Goal: Information Seeking & Learning: Learn about a topic

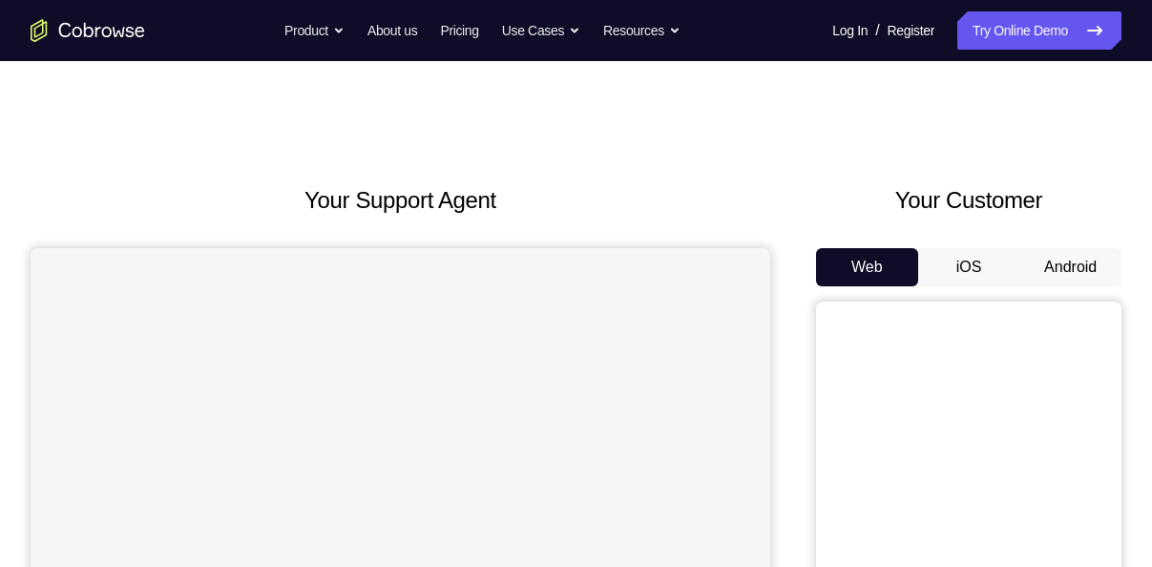
click at [1051, 256] on button "Android" at bounding box center [1070, 267] width 102 height 38
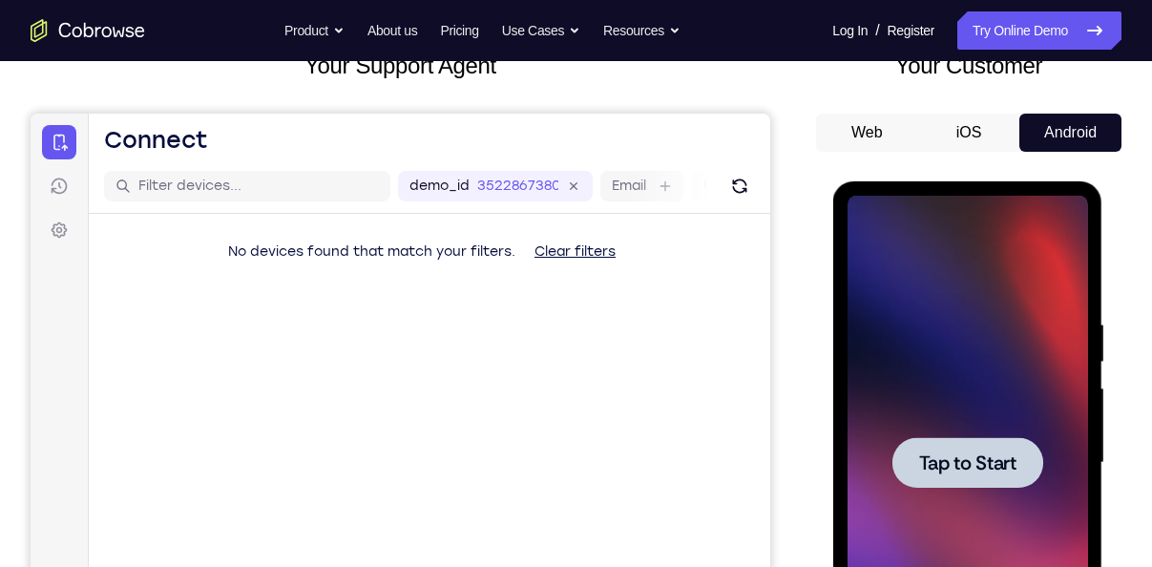
click at [992, 444] on div at bounding box center [966, 462] width 151 height 51
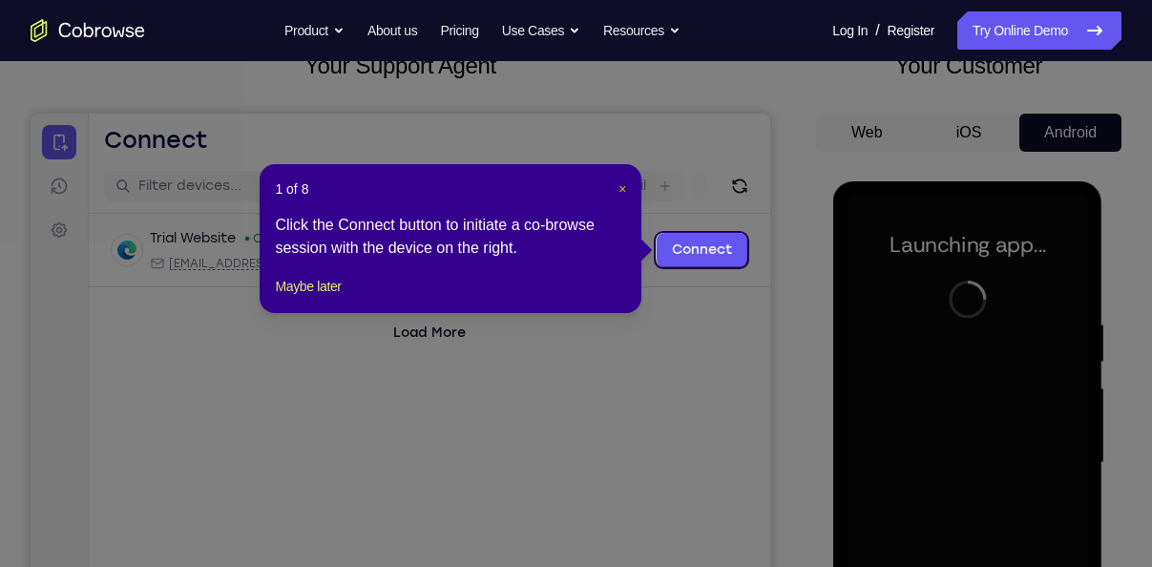
click at [625, 186] on span "×" at bounding box center [622, 188] width 8 height 15
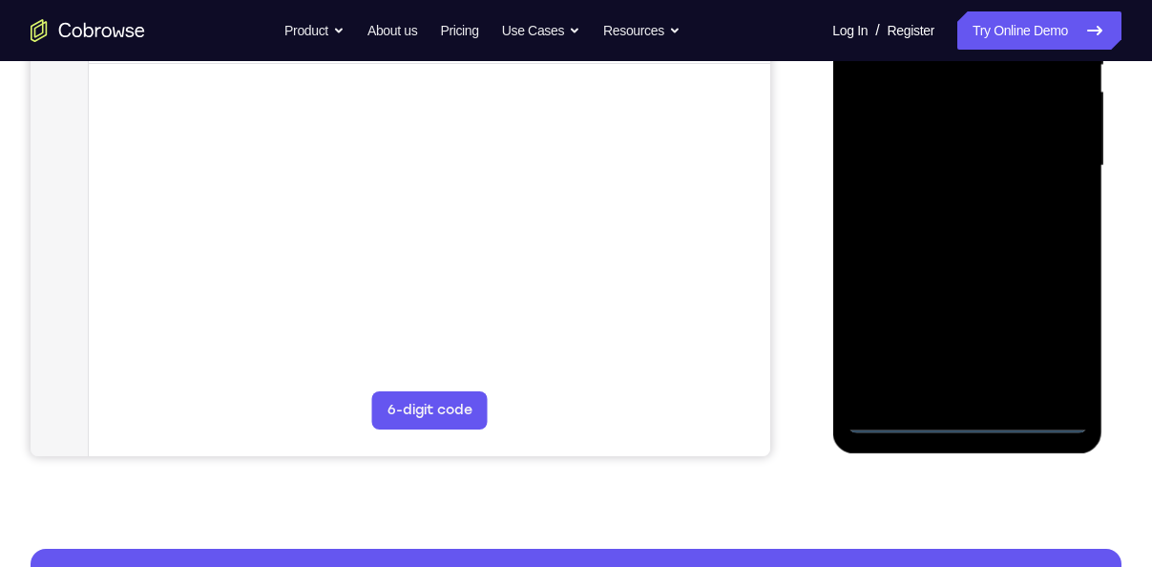
scroll to position [432, 0]
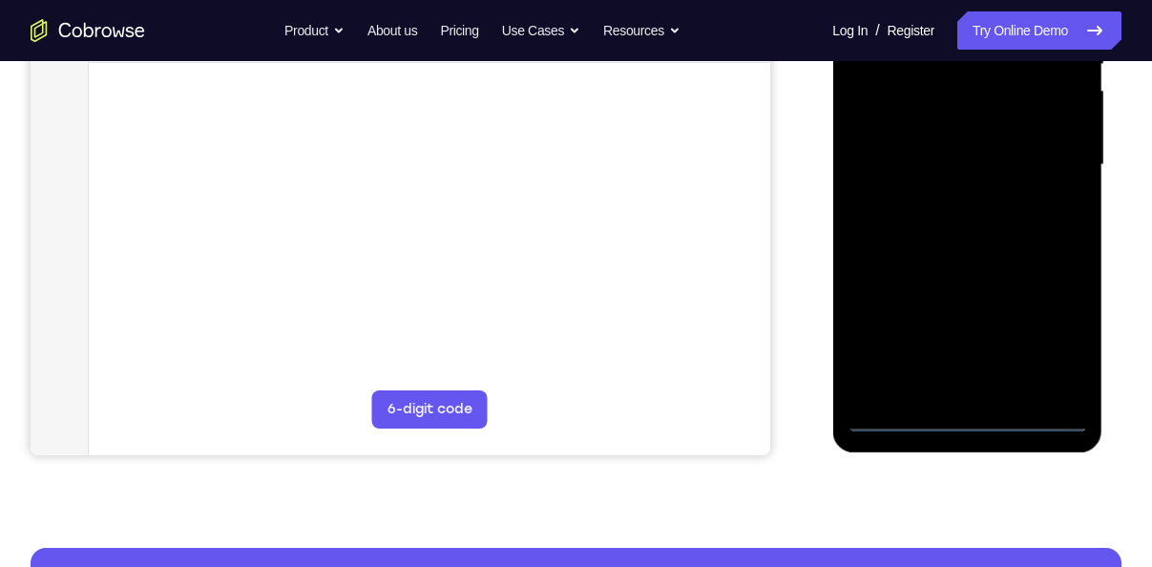
click at [965, 418] on div at bounding box center [966, 165] width 240 height 534
click at [1052, 348] on div at bounding box center [966, 165] width 240 height 534
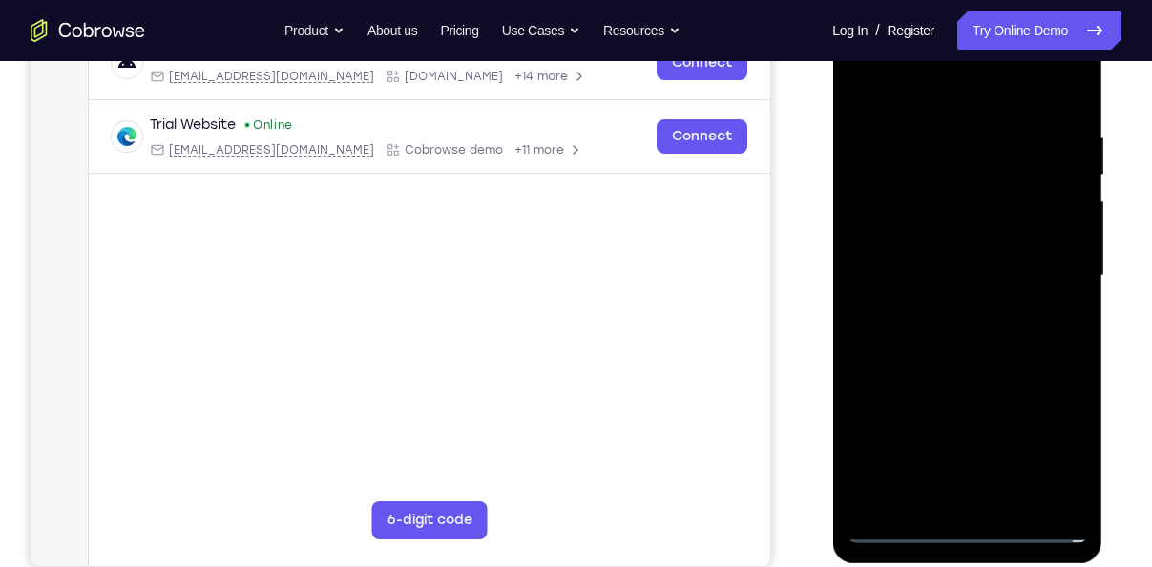
scroll to position [314, 0]
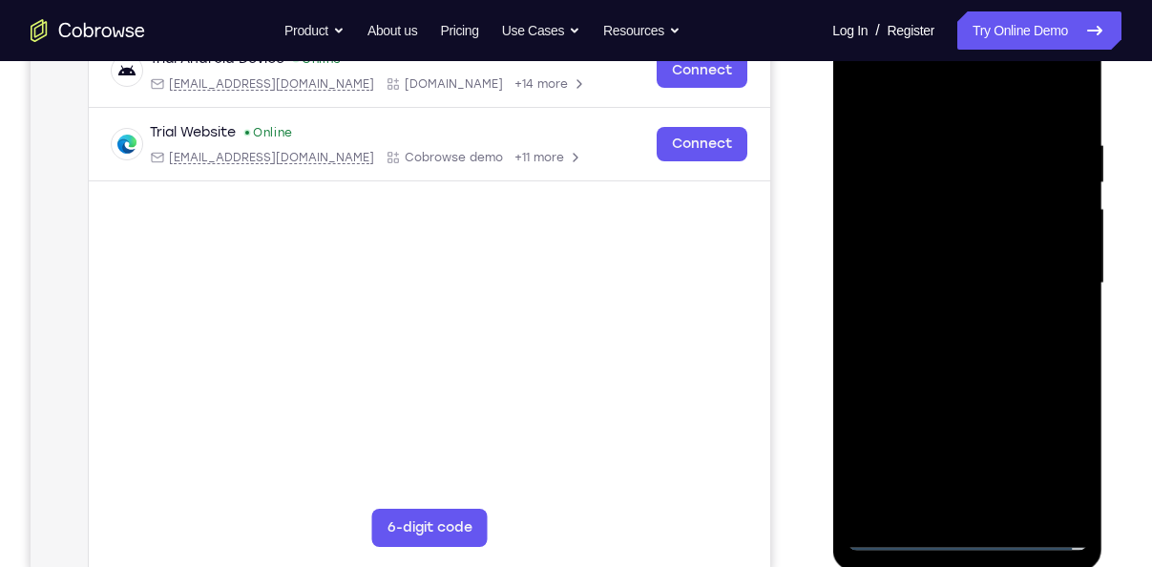
click at [900, 102] on div at bounding box center [966, 283] width 240 height 534
click at [1038, 280] on div at bounding box center [966, 283] width 240 height 534
click at [942, 315] on div at bounding box center [966, 283] width 240 height 534
click at [944, 322] on div at bounding box center [966, 283] width 240 height 534
click at [906, 267] on div at bounding box center [966, 283] width 240 height 534
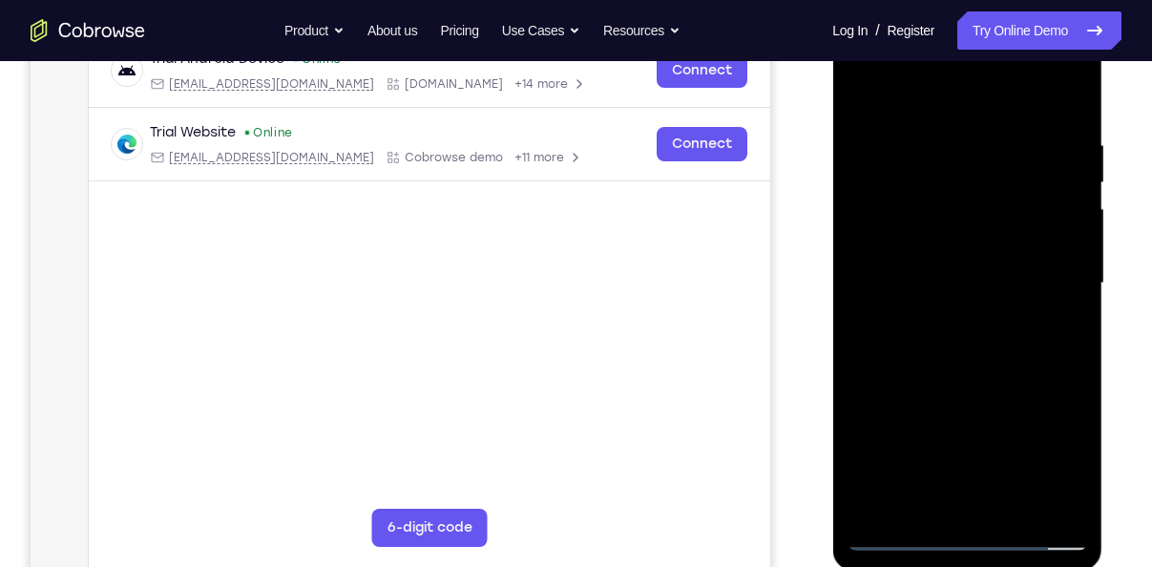
click at [938, 239] on div at bounding box center [966, 283] width 240 height 534
click at [980, 281] on div at bounding box center [966, 283] width 240 height 534
click at [1002, 374] on div at bounding box center [966, 283] width 240 height 534
click at [945, 438] on div at bounding box center [966, 283] width 240 height 534
click at [1075, 383] on div at bounding box center [966, 283] width 240 height 534
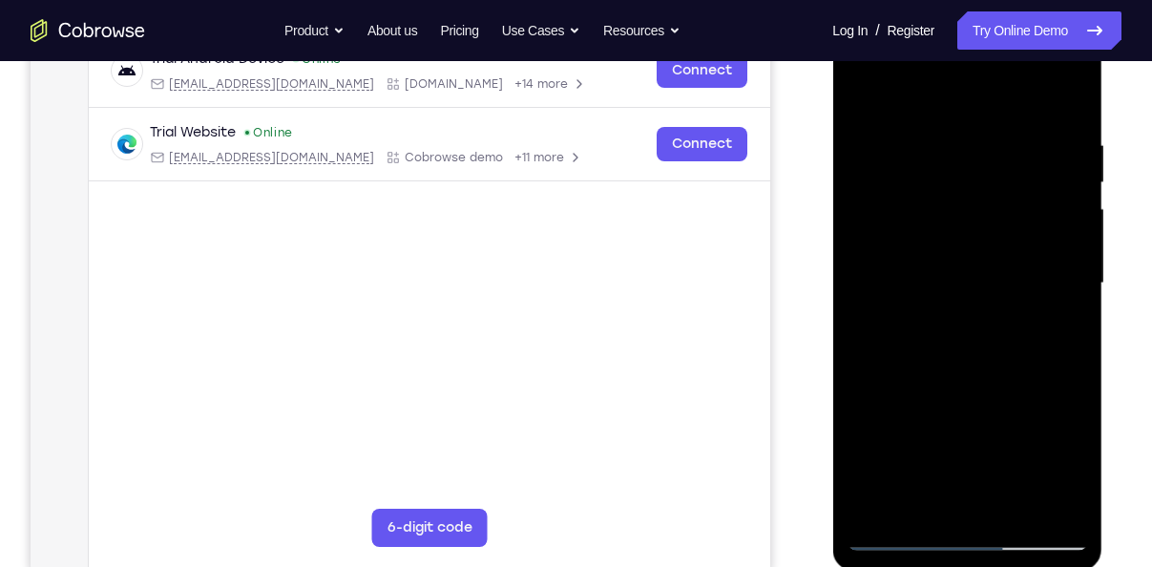
click at [1072, 277] on div at bounding box center [966, 283] width 240 height 534
click at [877, 507] on div at bounding box center [966, 283] width 240 height 534
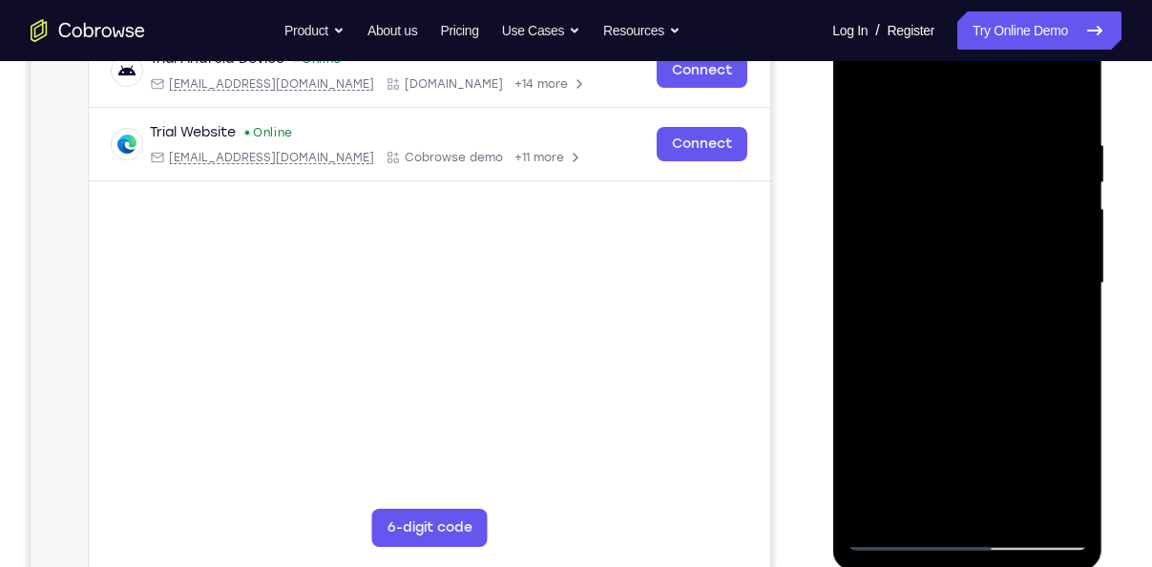
click at [1072, 87] on div at bounding box center [966, 283] width 240 height 534
click at [1001, 122] on div at bounding box center [966, 283] width 240 height 534
click at [1010, 149] on div at bounding box center [966, 283] width 240 height 534
click at [997, 117] on div at bounding box center [966, 283] width 240 height 534
click at [1011, 503] on div at bounding box center [966, 283] width 240 height 534
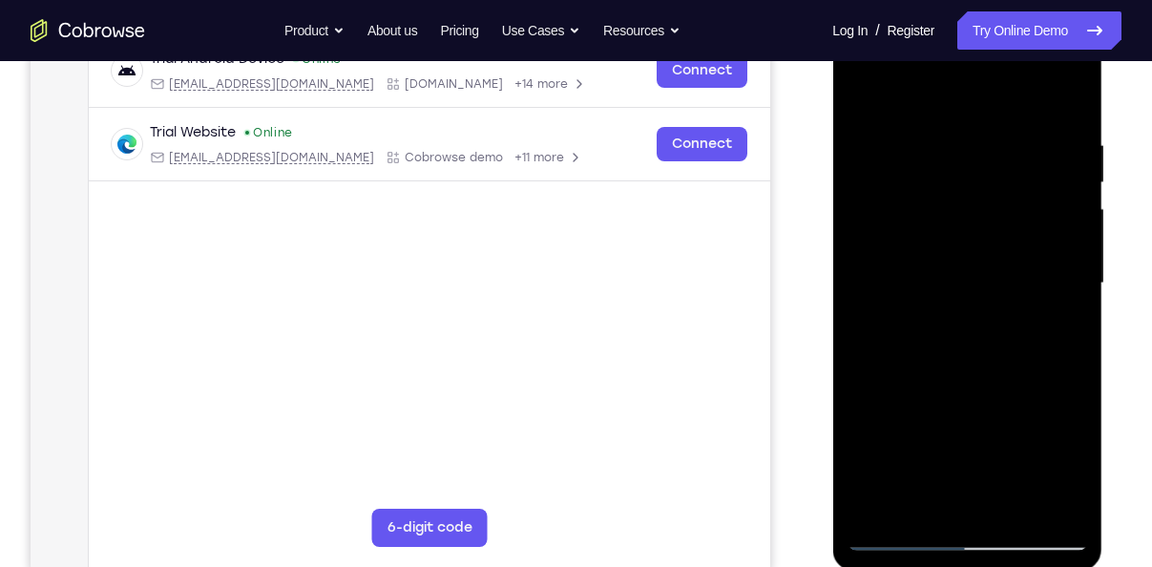
click at [968, 379] on div at bounding box center [966, 283] width 240 height 534
click at [892, 537] on div at bounding box center [966, 283] width 240 height 534
click at [1001, 123] on div at bounding box center [966, 283] width 240 height 534
click at [1010, 156] on div at bounding box center [966, 283] width 240 height 534
click at [873, 509] on div at bounding box center [966, 283] width 240 height 534
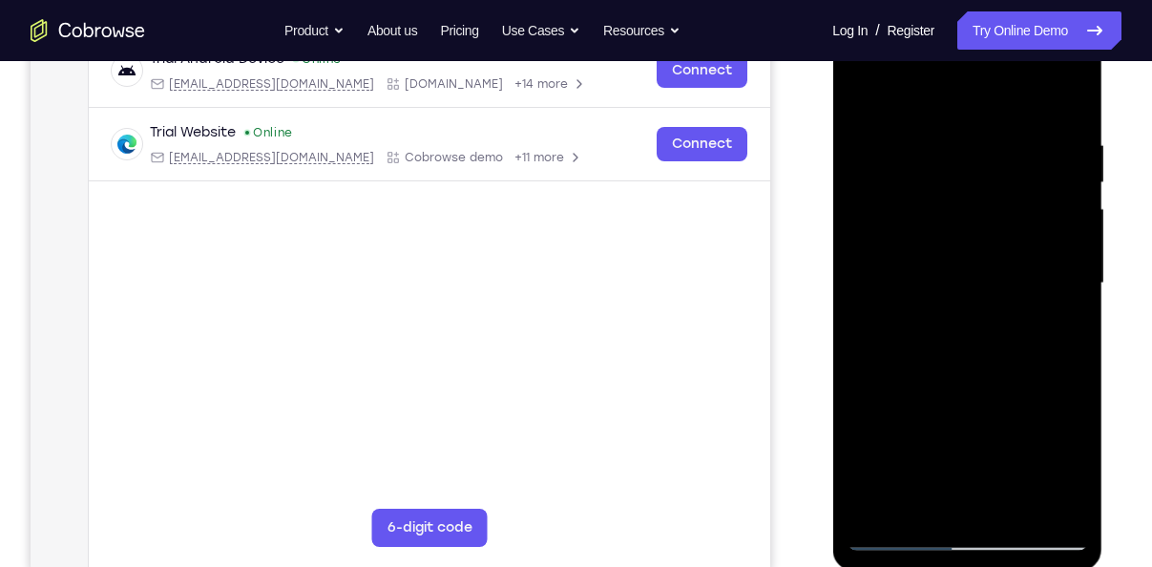
click at [873, 509] on div at bounding box center [966, 283] width 240 height 534
click at [932, 145] on div at bounding box center [966, 283] width 240 height 534
click at [968, 186] on div at bounding box center [966, 283] width 240 height 534
click at [1021, 185] on div at bounding box center [966, 283] width 240 height 534
click at [1041, 501] on div at bounding box center [966, 283] width 240 height 534
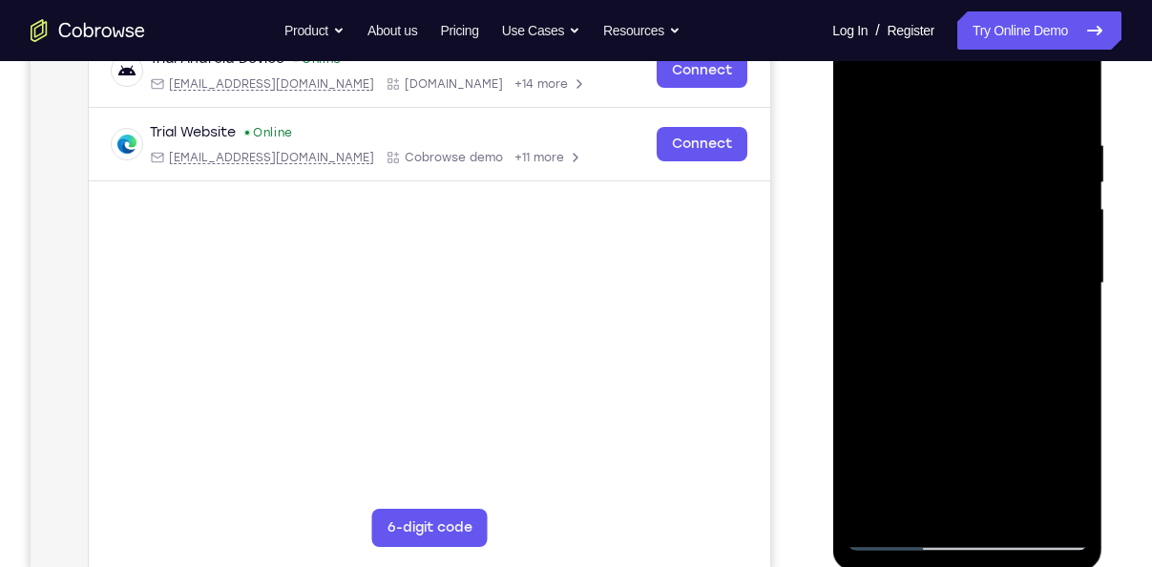
click at [1054, 302] on div at bounding box center [966, 283] width 240 height 534
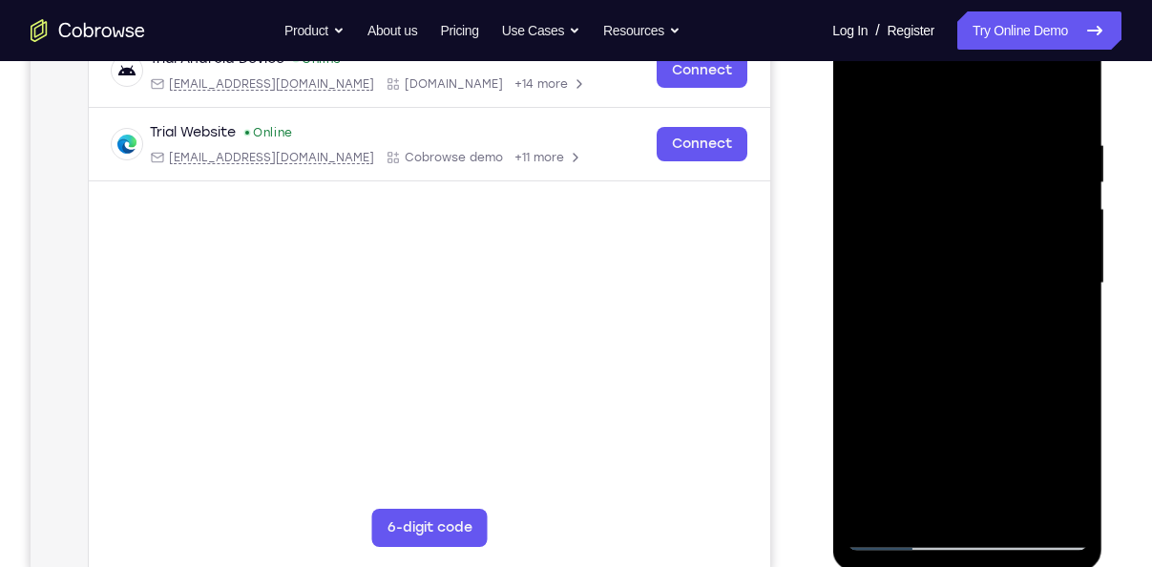
click at [1054, 302] on div at bounding box center [966, 283] width 240 height 534
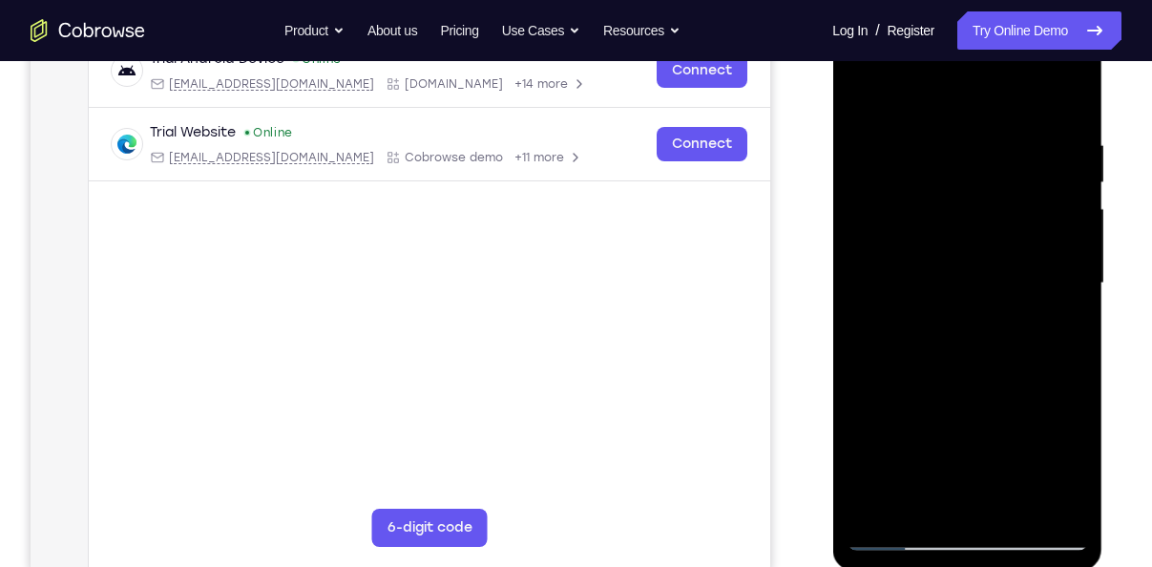
click at [1062, 98] on div at bounding box center [966, 283] width 240 height 534
click at [881, 507] on div at bounding box center [966, 283] width 240 height 534
click at [1054, 121] on div at bounding box center [966, 283] width 240 height 534
click at [1068, 97] on div at bounding box center [966, 283] width 240 height 534
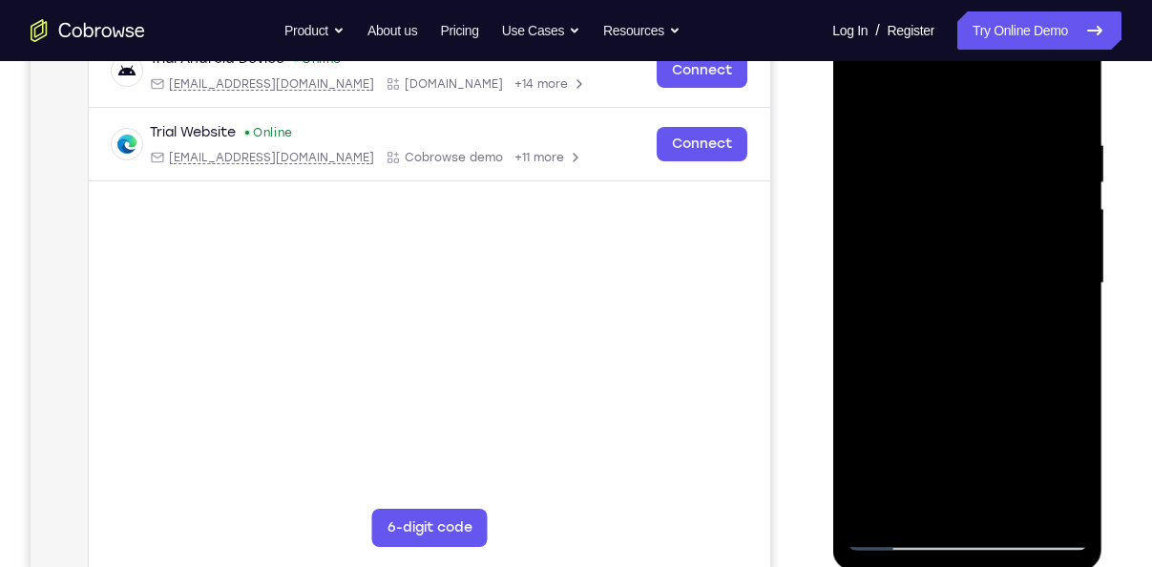
drag, startPoint x: 978, startPoint y: 198, endPoint x: 970, endPoint y: 538, distance: 340.7
click at [970, 538] on div at bounding box center [966, 283] width 240 height 534
click at [944, 135] on div at bounding box center [966, 283] width 240 height 534
click at [1058, 321] on div at bounding box center [966, 283] width 240 height 534
click at [1067, 100] on div at bounding box center [966, 283] width 240 height 534
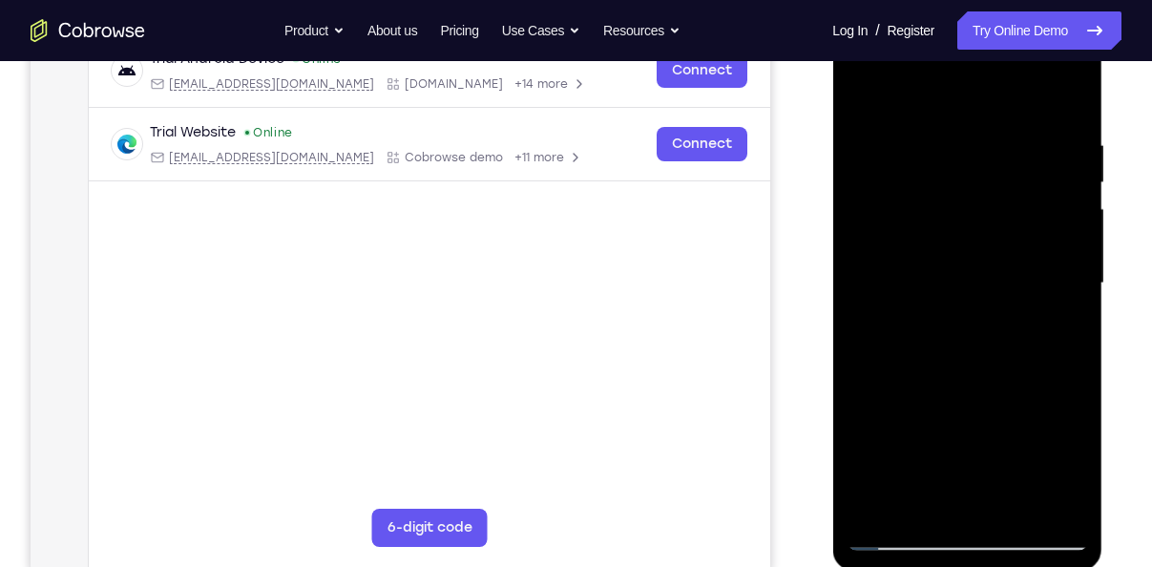
drag, startPoint x: 1070, startPoint y: 124, endPoint x: 991, endPoint y: 135, distance: 79.1
click at [991, 135] on div at bounding box center [966, 283] width 240 height 534
click at [925, 144] on div at bounding box center [966, 283] width 240 height 534
click at [1064, 94] on div at bounding box center [966, 283] width 240 height 534
click at [1058, 138] on div at bounding box center [966, 283] width 240 height 534
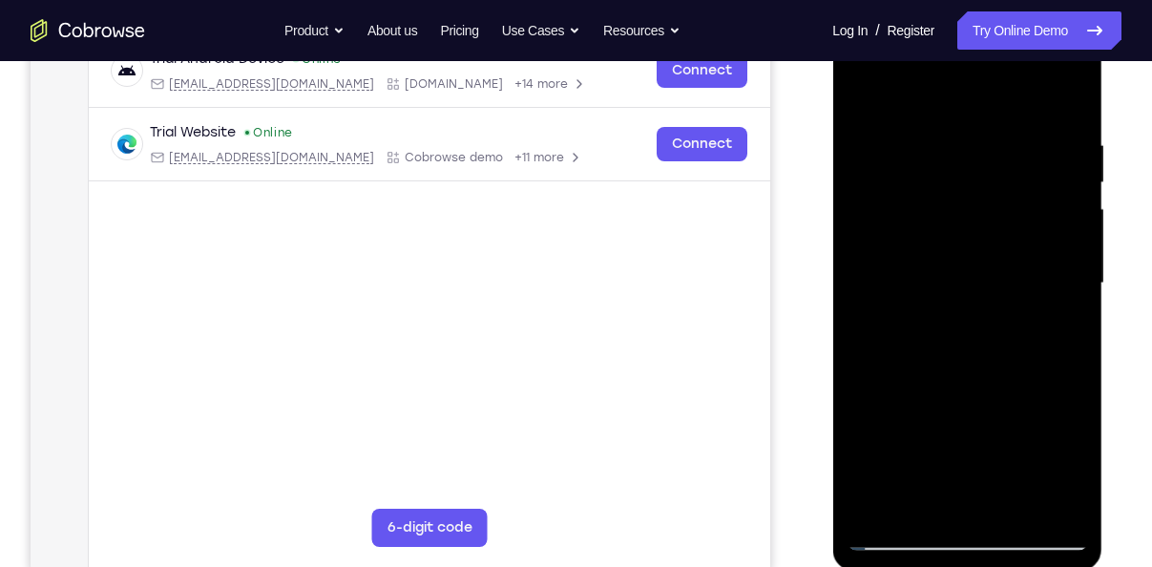
click at [1051, 306] on div at bounding box center [966, 283] width 240 height 534
click at [1062, 95] on div at bounding box center [966, 283] width 240 height 534
click at [921, 510] on div at bounding box center [966, 283] width 240 height 534
click at [897, 162] on div at bounding box center [966, 283] width 240 height 534
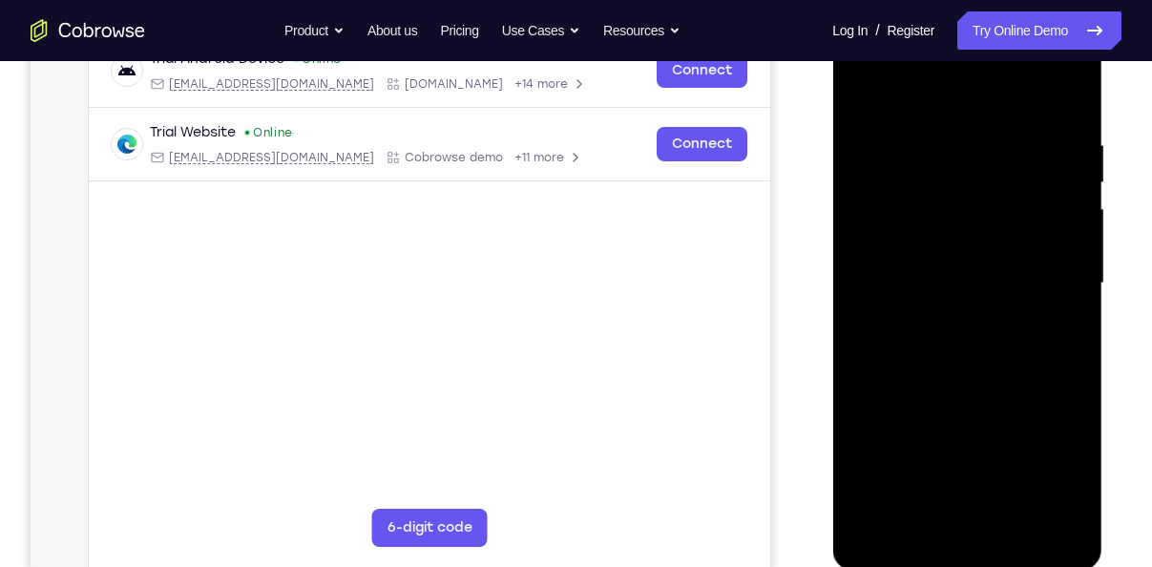
click at [1068, 285] on div at bounding box center [966, 283] width 240 height 534
click at [1069, 287] on div at bounding box center [966, 283] width 240 height 534
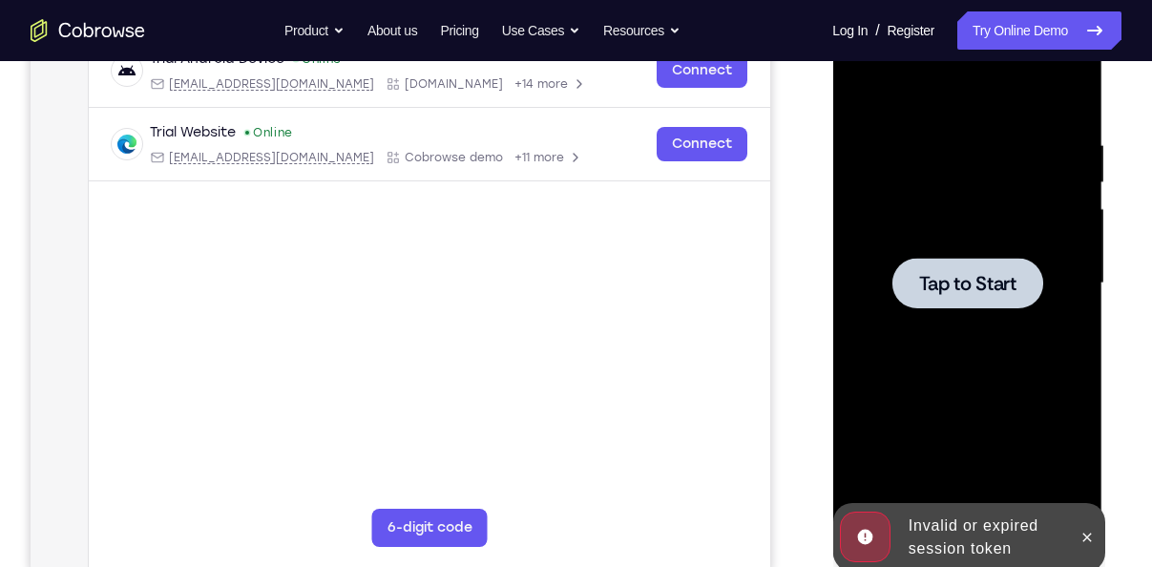
drag, startPoint x: 1031, startPoint y: 348, endPoint x: 1014, endPoint y: 255, distance: 94.9
click at [1014, 2] on div "Tap to Start" at bounding box center [967, 2] width 270 height 0
